Goal: Task Accomplishment & Management: Manage account settings

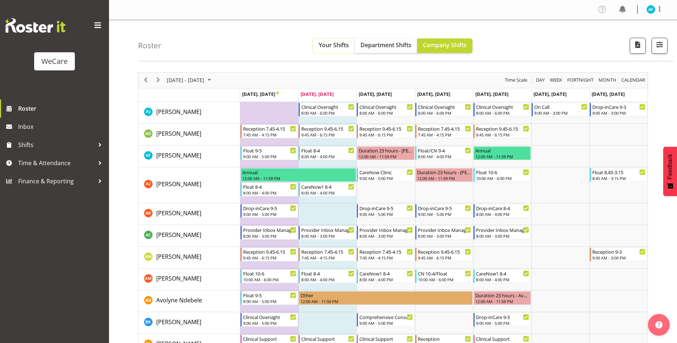
click at [331, 47] on span "Your Shifts" at bounding box center [334, 45] width 30 height 8
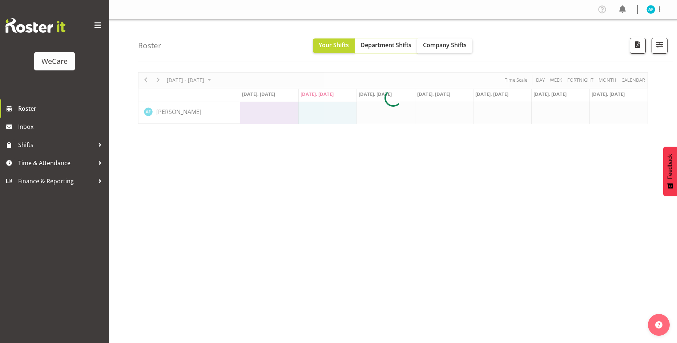
click at [383, 42] on span "Department Shifts" at bounding box center [385, 45] width 51 height 8
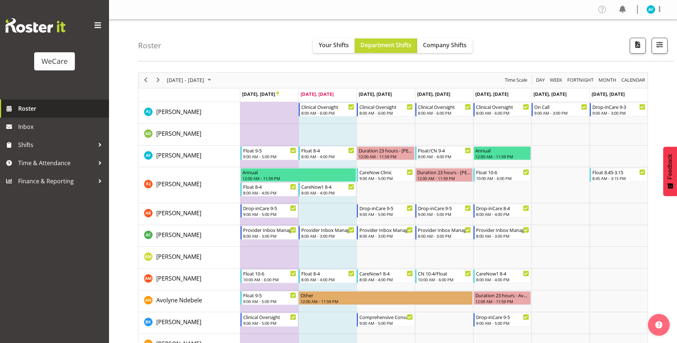
click at [45, 111] on span "Roster" at bounding box center [61, 108] width 87 height 11
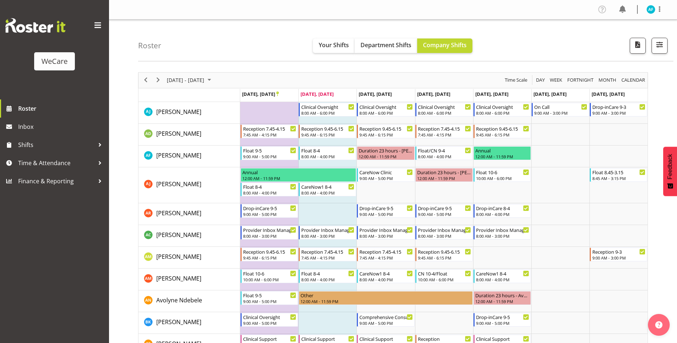
click at [644, 6] on div "Profile Log Out" at bounding box center [632, 10] width 73 height 12
click at [650, 8] on img at bounding box center [650, 9] width 9 height 9
drag, startPoint x: 625, startPoint y: 39, endPoint x: 629, endPoint y: 37, distance: 4.1
click at [625, 39] on link "Log Out" at bounding box center [629, 38] width 70 height 13
